Goal: Task Accomplishment & Management: Use online tool/utility

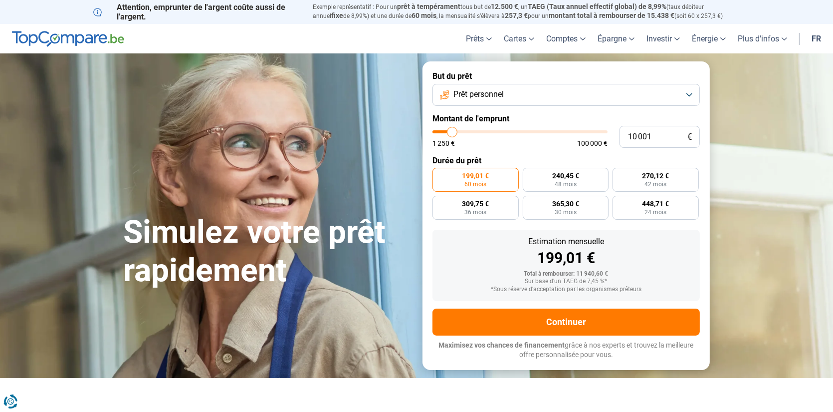
click at [562, 103] on button "Prêt personnel" at bounding box center [565, 95] width 267 height 22
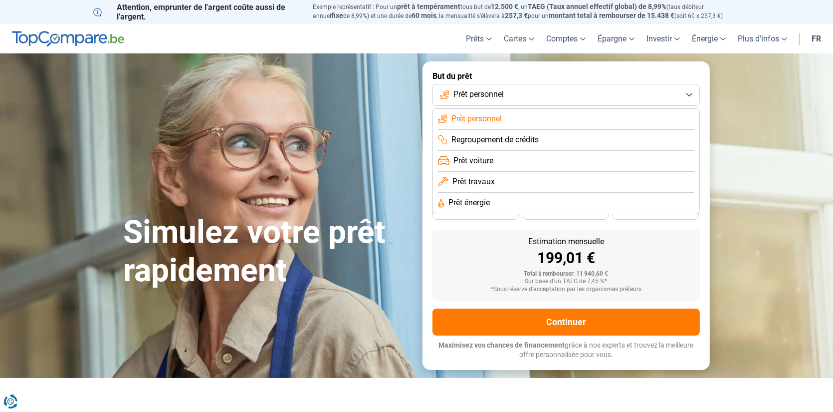
click at [500, 172] on li "Prêt voiture" at bounding box center [566, 161] width 256 height 21
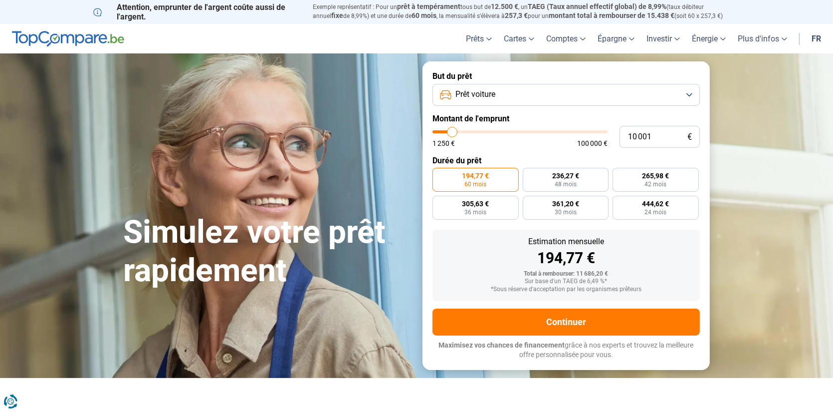
type input "9 500"
type input "9500"
type input "10 000"
type input "10000"
type input "10 250"
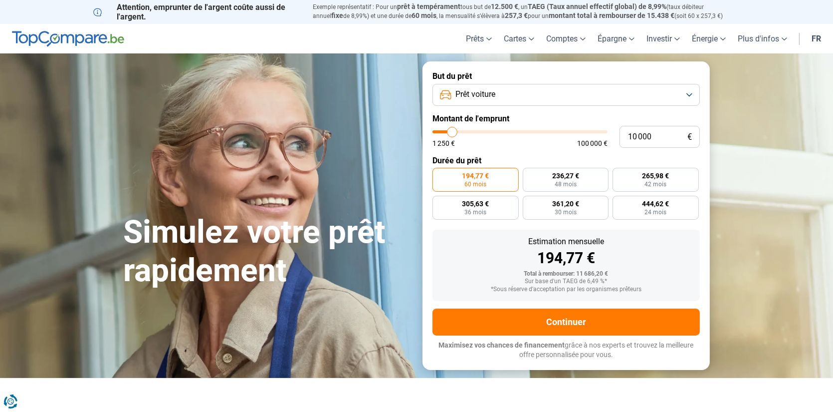
type input "10250"
type input "10 750"
type input "10750"
type input "11 000"
type input "11000"
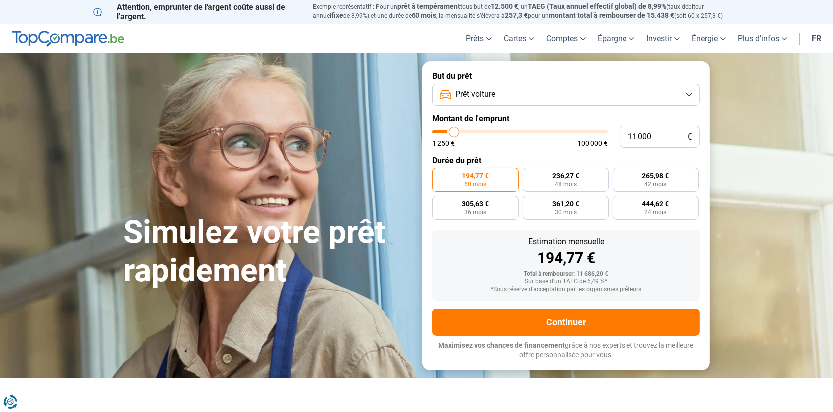
type input "11 750"
type input "11750"
type input "12 250"
type input "12250"
type input "12 750"
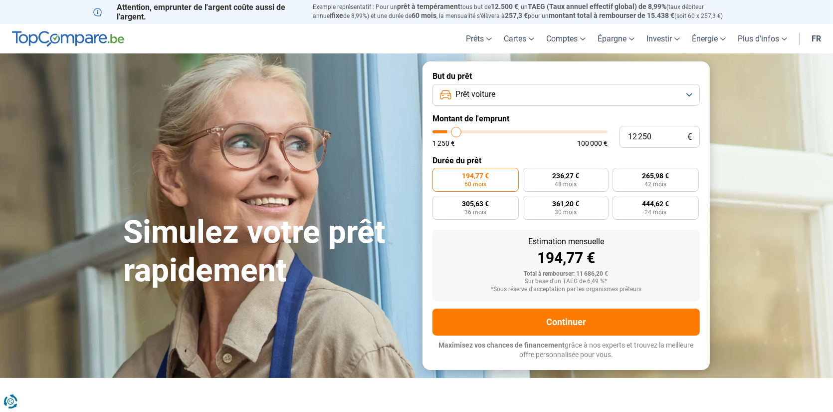
type input "12750"
type input "13 500"
type input "13500"
type input "14 250"
type input "14250"
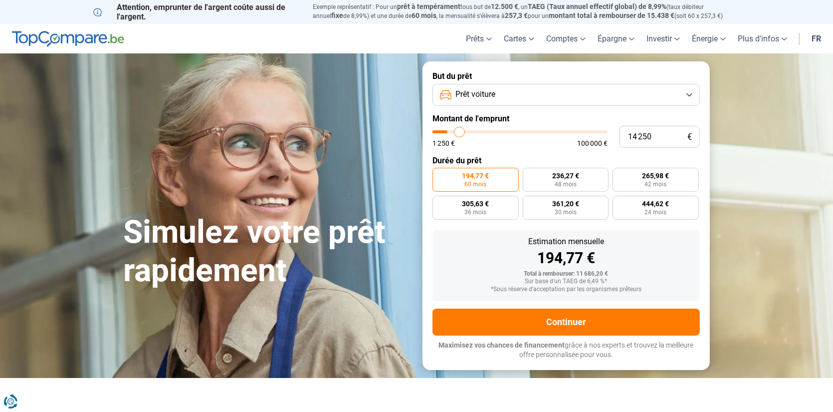
type input "14 500"
type input "14500"
type input "14 750"
type input "14750"
type input "15 750"
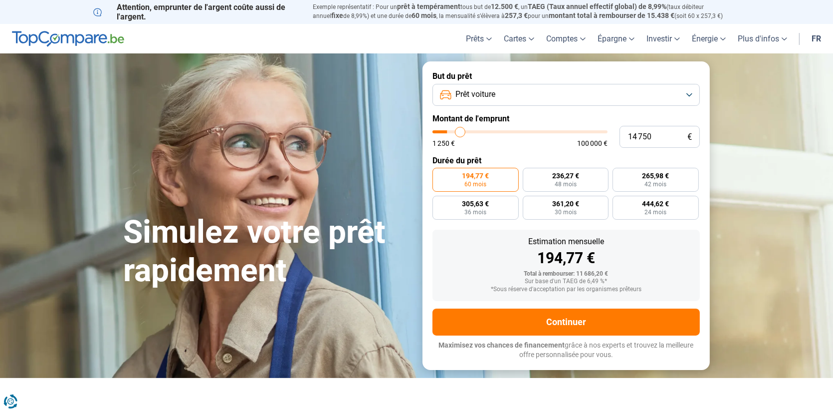
type input "15750"
type input "16 250"
type input "16250"
type input "17 000"
type input "17000"
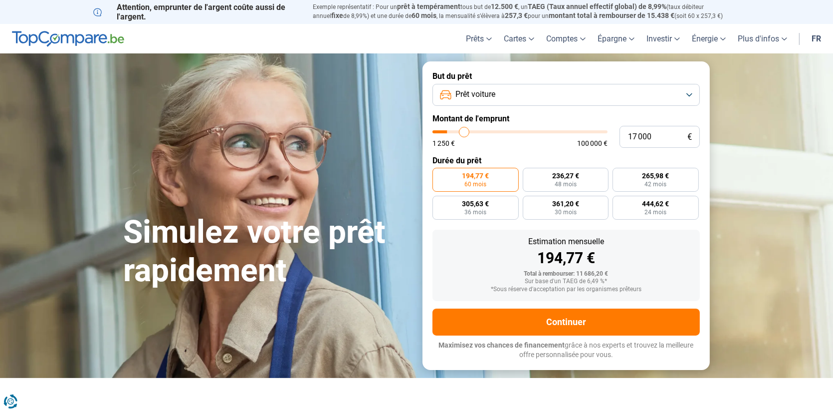
type input "17 250"
type input "17250"
type input "17 500"
type input "17500"
type input "17 750"
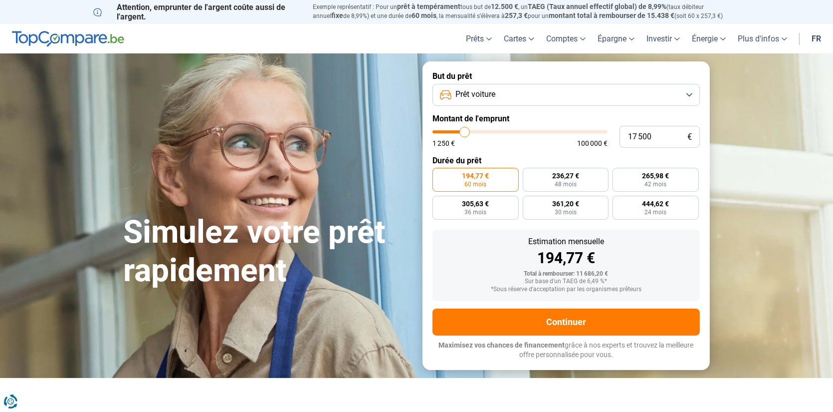
type input "17750"
type input "18 250"
type input "18250"
type input "18 500"
type input "18500"
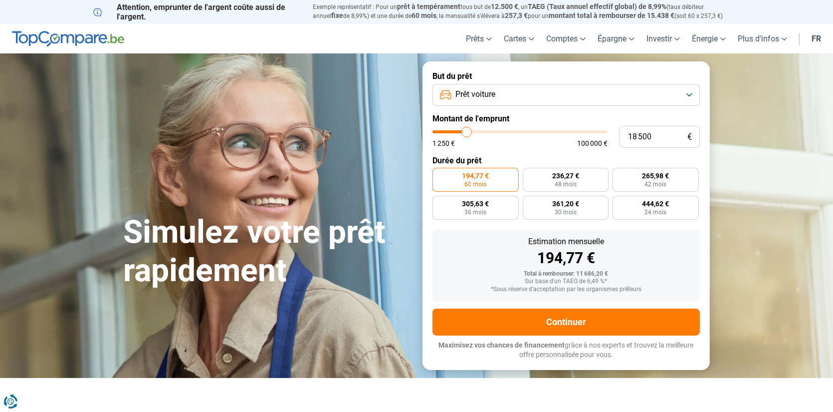
type input "19 000"
type input "19000"
type input "19 500"
type input "19500"
type input "19 750"
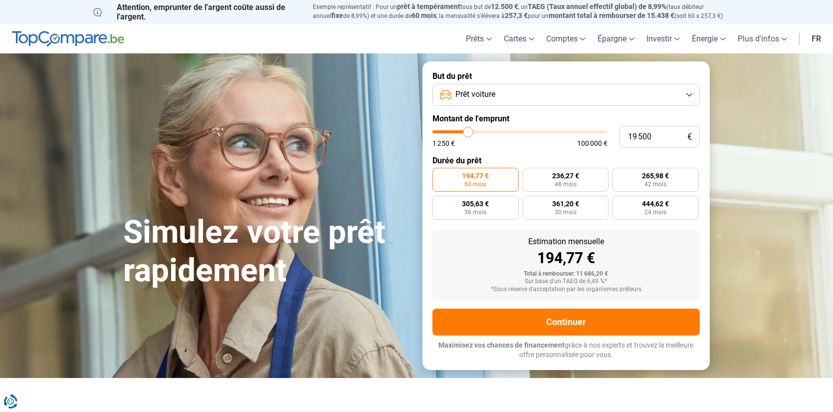
type input "19750"
type input "20 000"
type input "20000"
type input "20 500"
type input "20500"
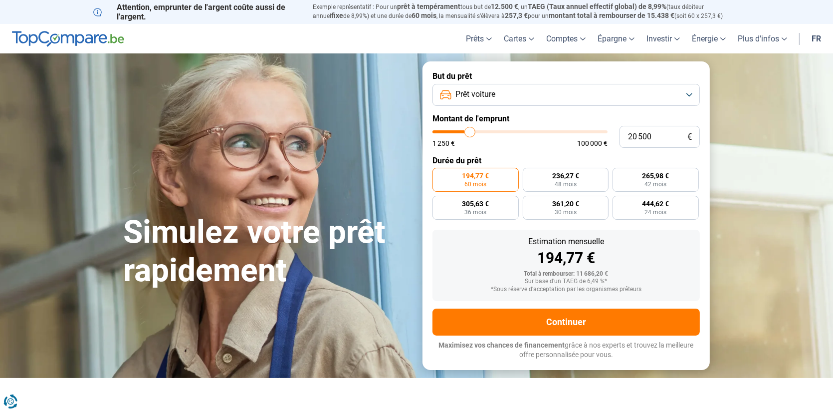
type input "21 000"
type input "21000"
type input "21 250"
type input "21250"
type input "21 000"
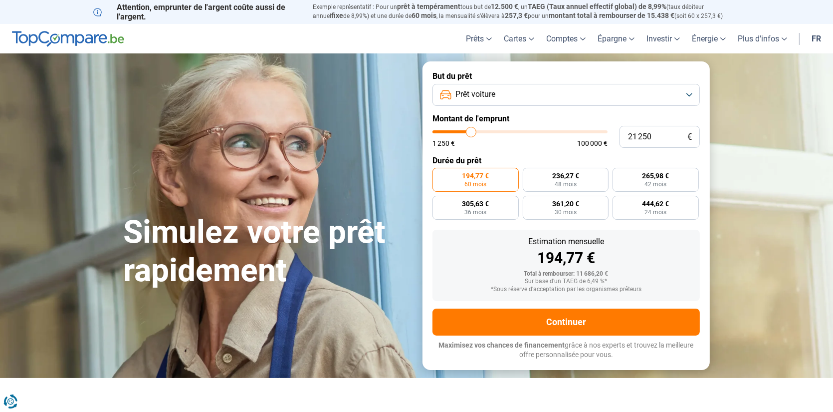
type input "21000"
type input "20 750"
type input "20750"
type input "20 500"
type input "20500"
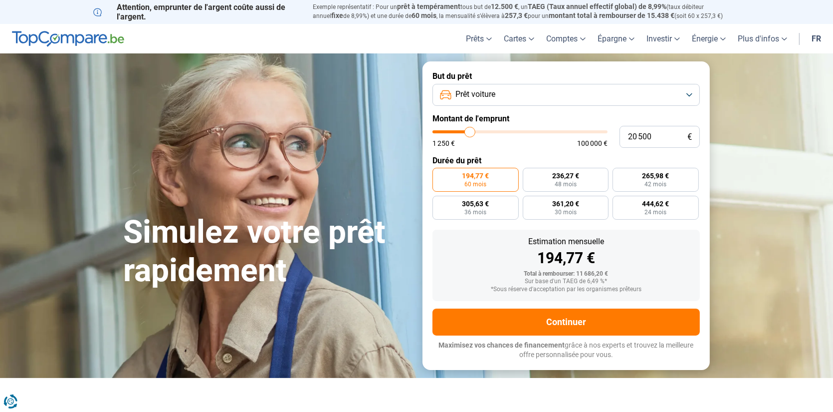
type input "20 000"
type input "20000"
type input "19 750"
type input "19750"
type input "19 500"
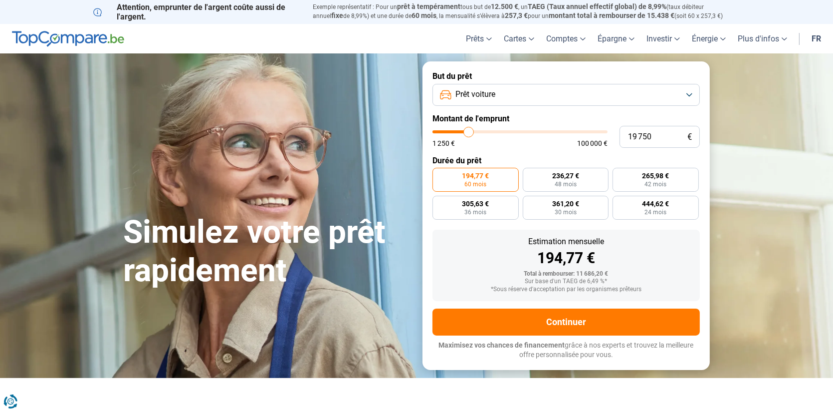
type input "19500"
type input "19 000"
type input "19000"
type input "18 750"
type input "18750"
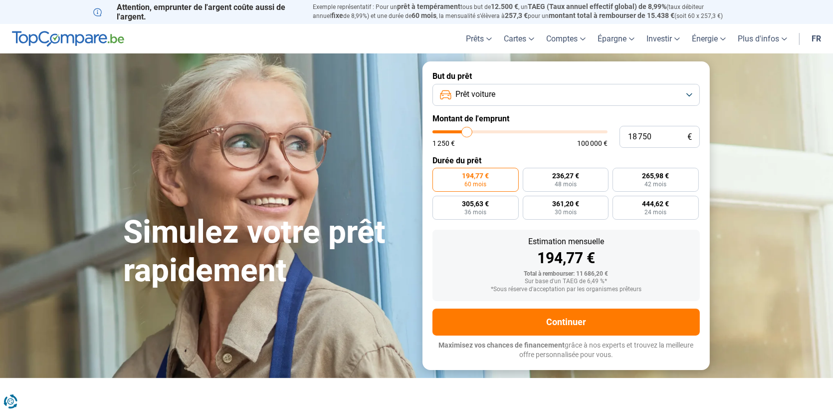
type input "18 500"
type input "18500"
type input "18 000"
type input "18000"
type input "17 750"
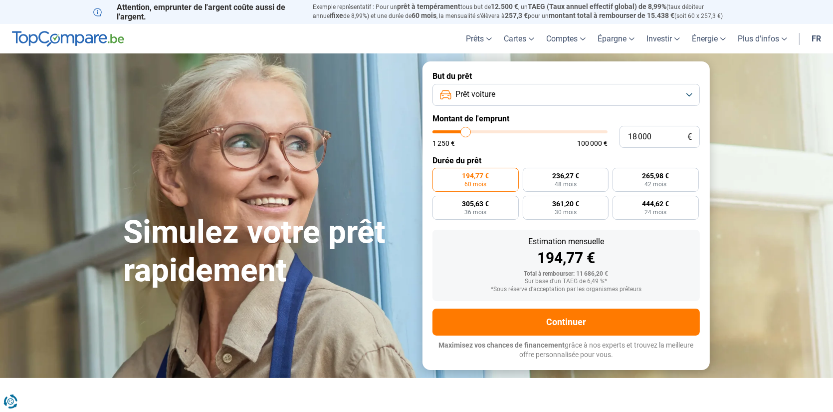
type input "17750"
type input "17 500"
type input "17500"
type input "17 250"
type input "17250"
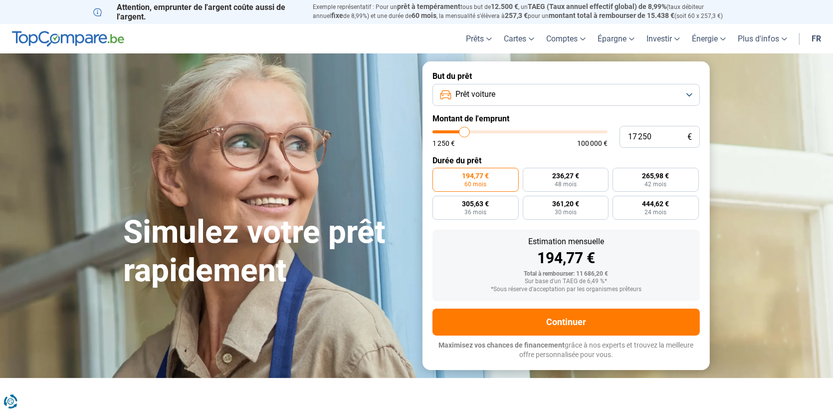
type input "17 000"
type input "17000"
type input "16 750"
type input "16750"
type input "16 500"
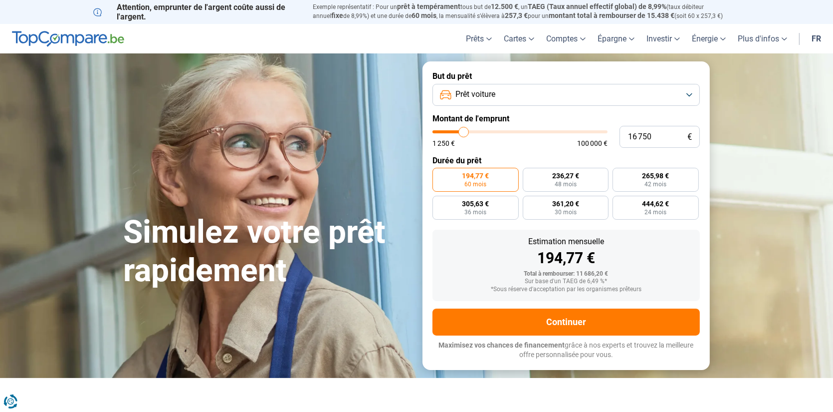
type input "16500"
type input "16 250"
type input "16250"
type input "16 000"
type input "16000"
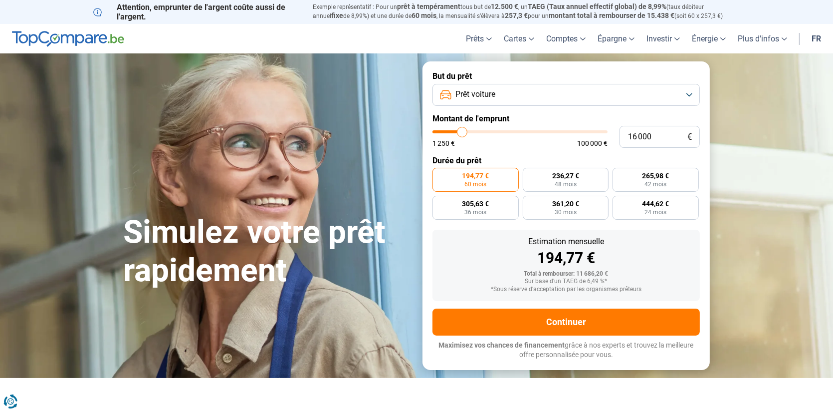
type input "15 750"
type input "15750"
type input "15 250"
type input "15250"
type input "14 750"
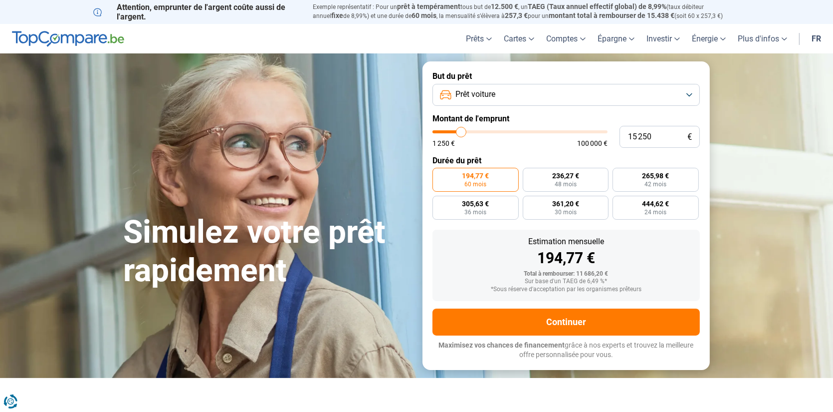
type input "14750"
type input "14 000"
type input "14000"
type input "13 750"
drag, startPoint x: 451, startPoint y: 143, endPoint x: 459, endPoint y: 141, distance: 7.7
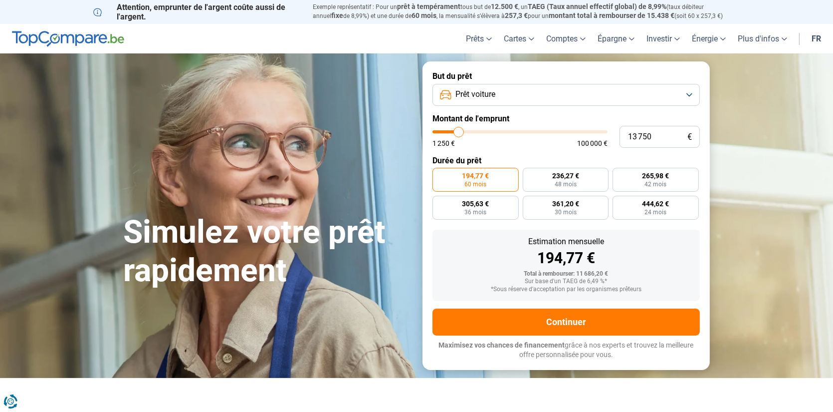
type input "13750"
click at [459, 133] on input "range" at bounding box center [519, 131] width 175 height 3
click at [631, 148] on input "13 750" at bounding box center [660, 137] width 80 height 22
type input "1 750"
type input "1750"
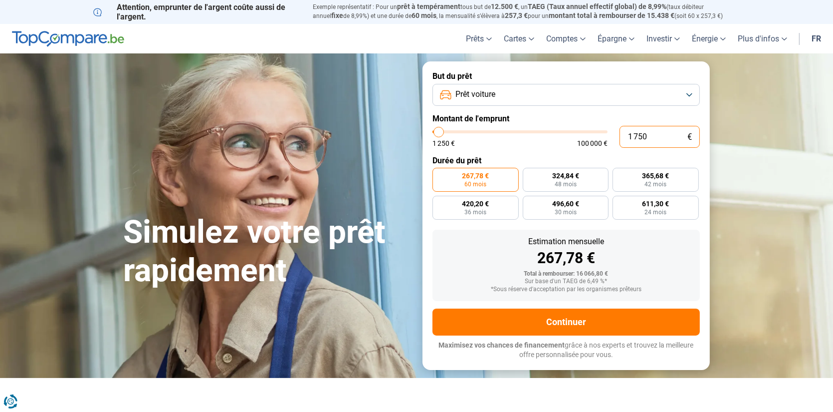
radio input "true"
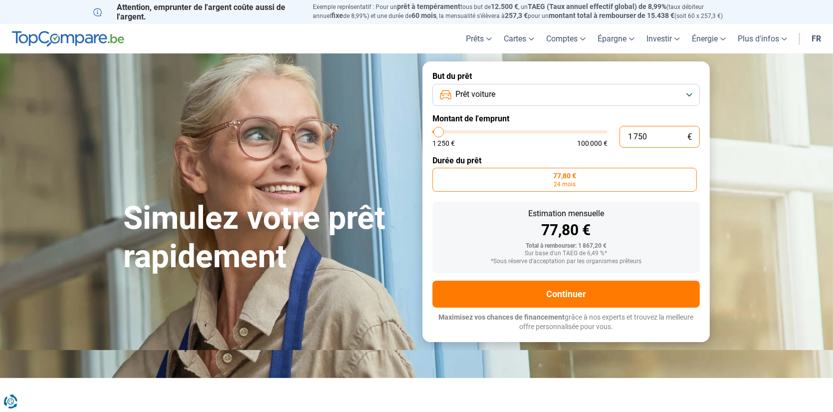
type input "12 750"
type input "12750"
type input "129 750"
type input "100000"
type input "100 000"
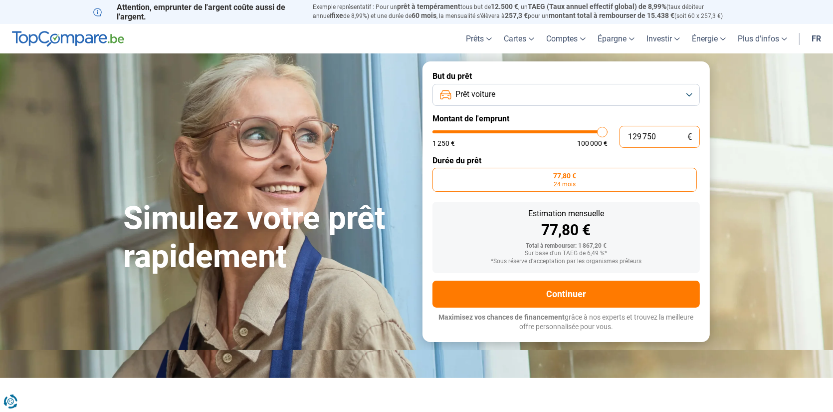
type input "100000"
radio input "false"
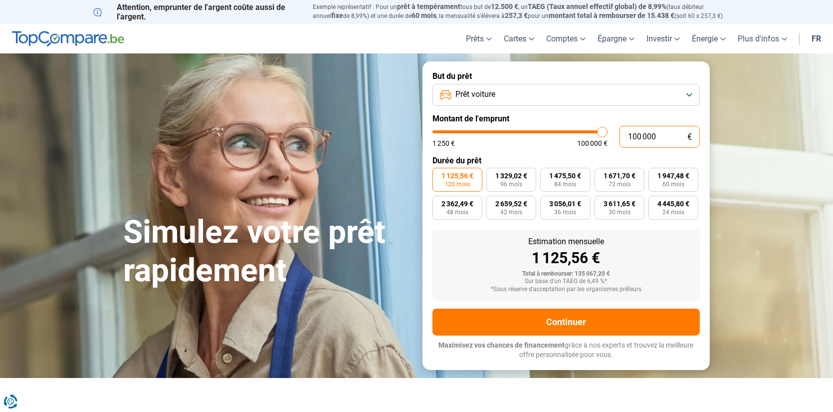
type input "10 000"
type input "10000"
type input "1 000"
type input "1250"
type input "100"
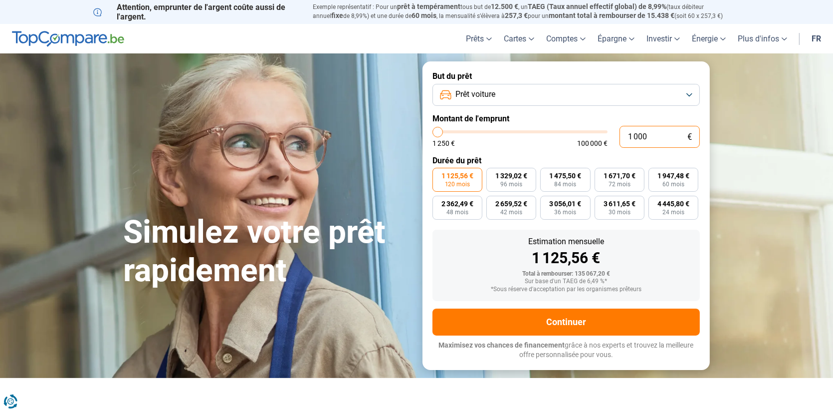
type input "1250"
type input "10"
type input "1250"
type input "1"
type input "1250"
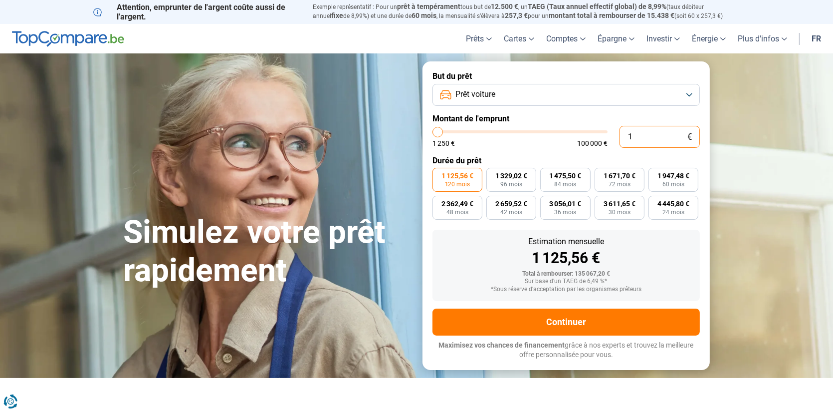
type input "12"
type input "1250"
type input "129"
type input "1250"
type input "1 290"
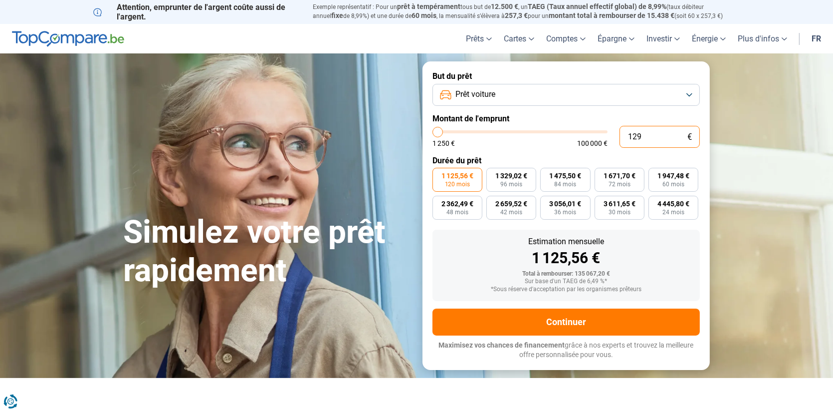
type input "1250"
type input "12 900"
type input "13000"
radio input "true"
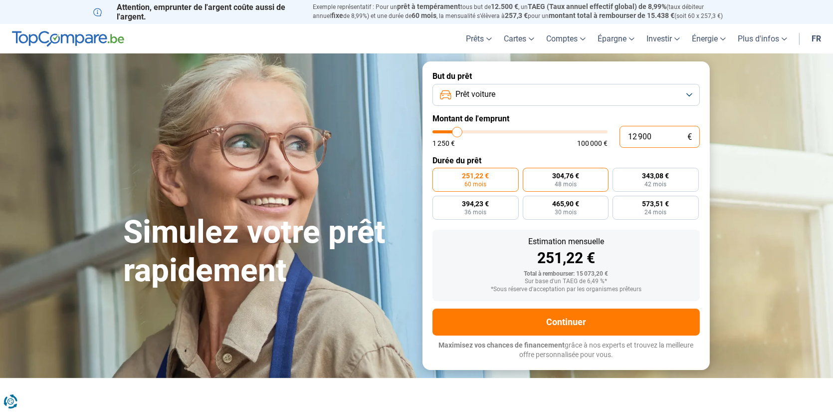
type input "12 900"
click at [559, 179] on span "304,76 €" at bounding box center [565, 175] width 27 height 7
click at [529, 174] on input "304,76 € 48 mois" at bounding box center [526, 171] width 6 height 6
radio input "true"
